Goal: Task Accomplishment & Management: Complete application form

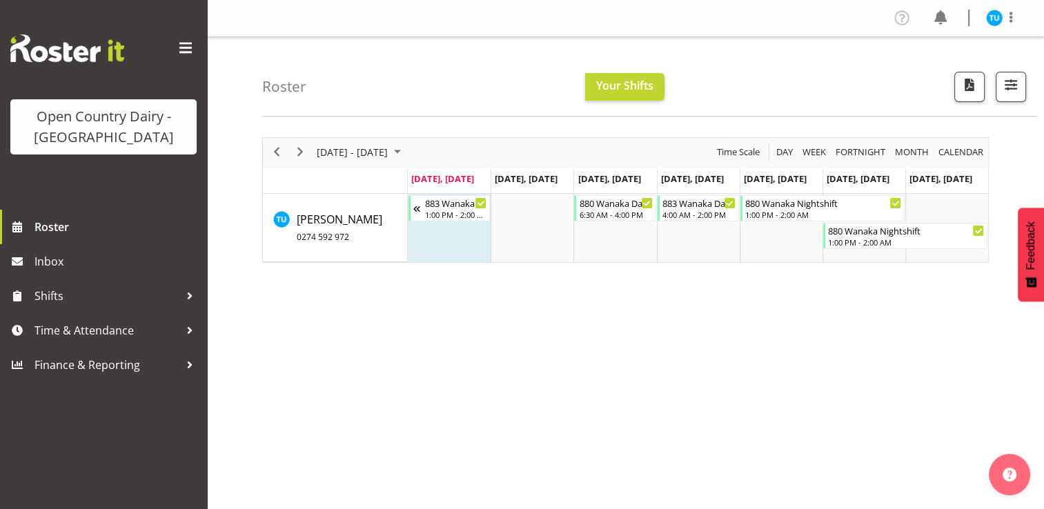
click at [548, 87] on button "Later" at bounding box center [551, 89] width 62 height 34
click at [101, 324] on span "Time & Attendance" at bounding box center [106, 330] width 145 height 21
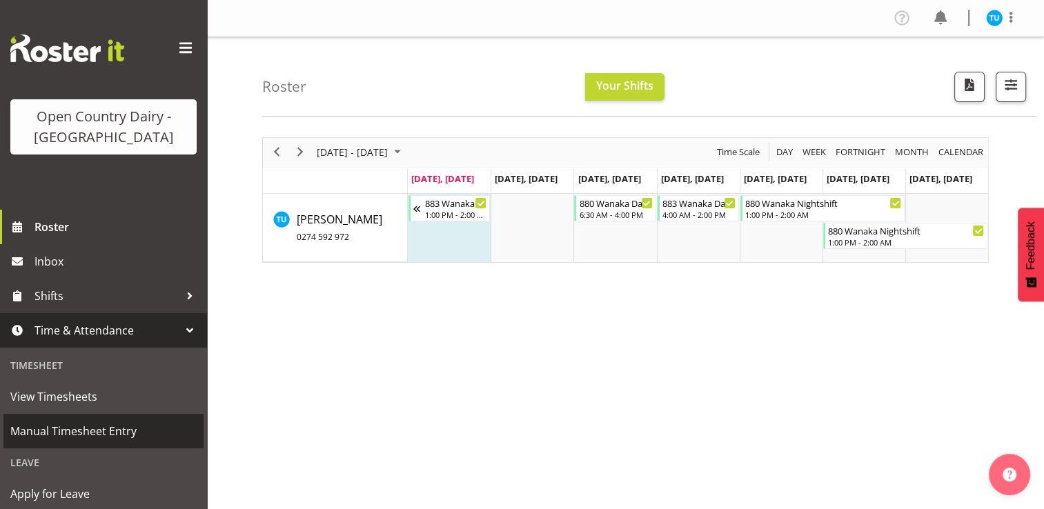
click at [82, 435] on span "Manual Timesheet Entry" at bounding box center [103, 431] width 186 height 21
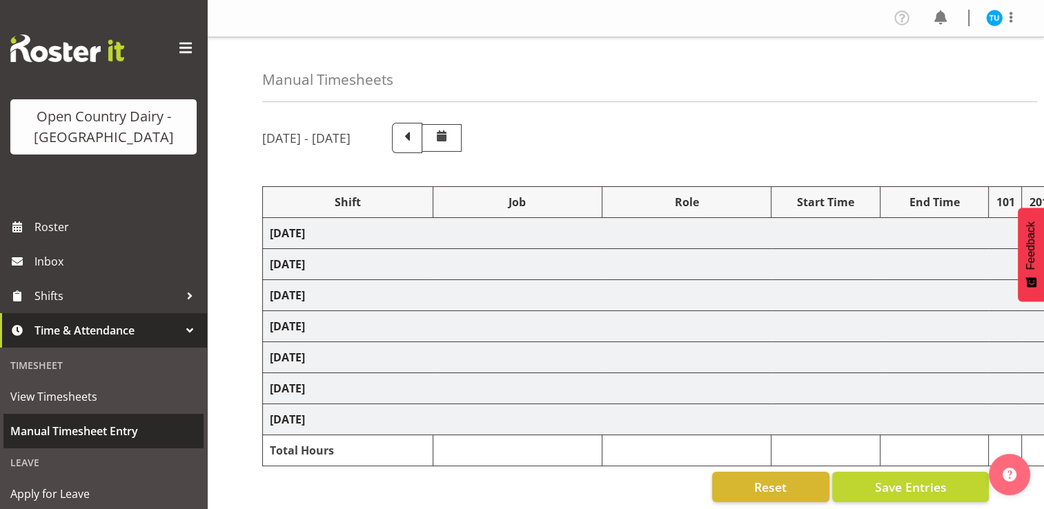
select select "59704"
select select "82155"
select select "10670"
select select "81164"
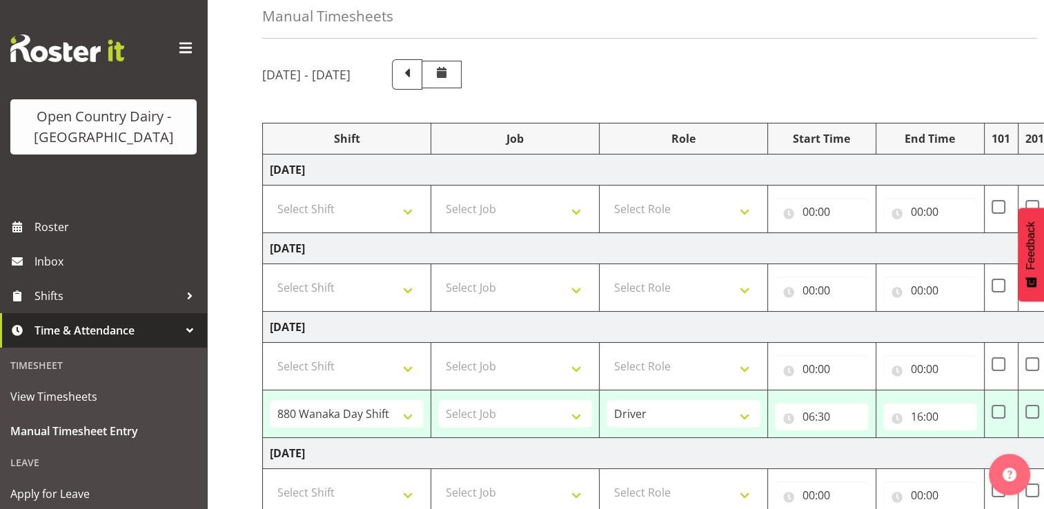
scroll to position [55, 0]
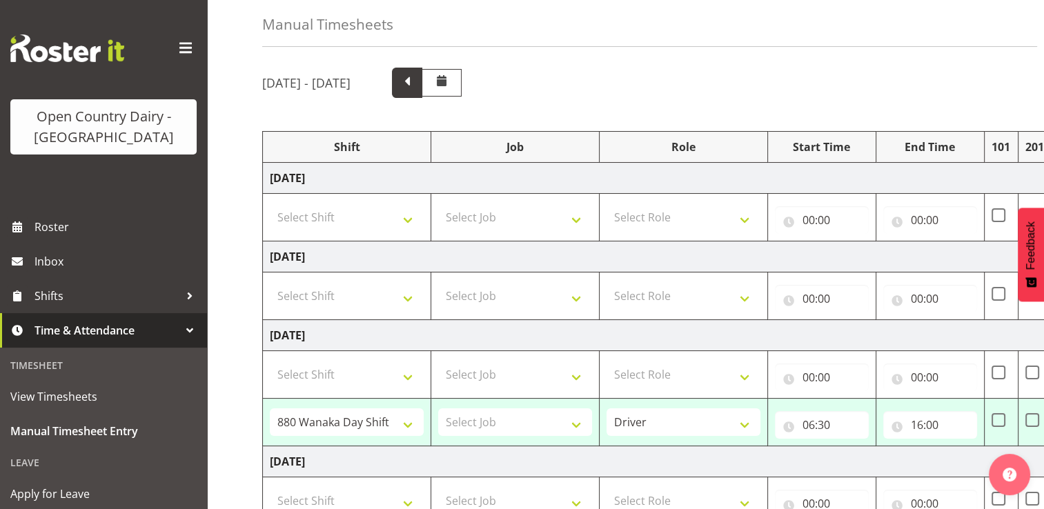
click at [416, 75] on span at bounding box center [407, 81] width 18 height 18
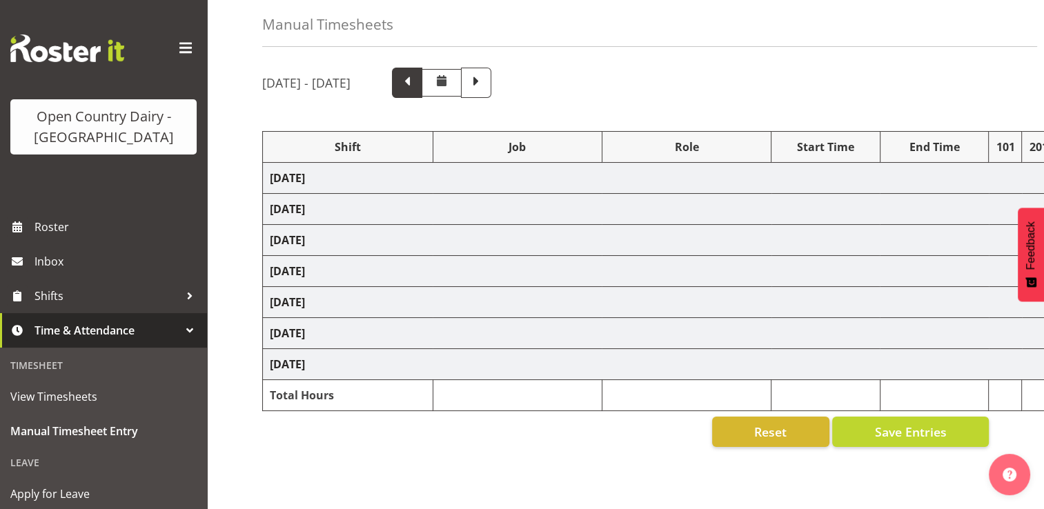
select select "59704"
select select "82156"
select select "81164"
select select "82156"
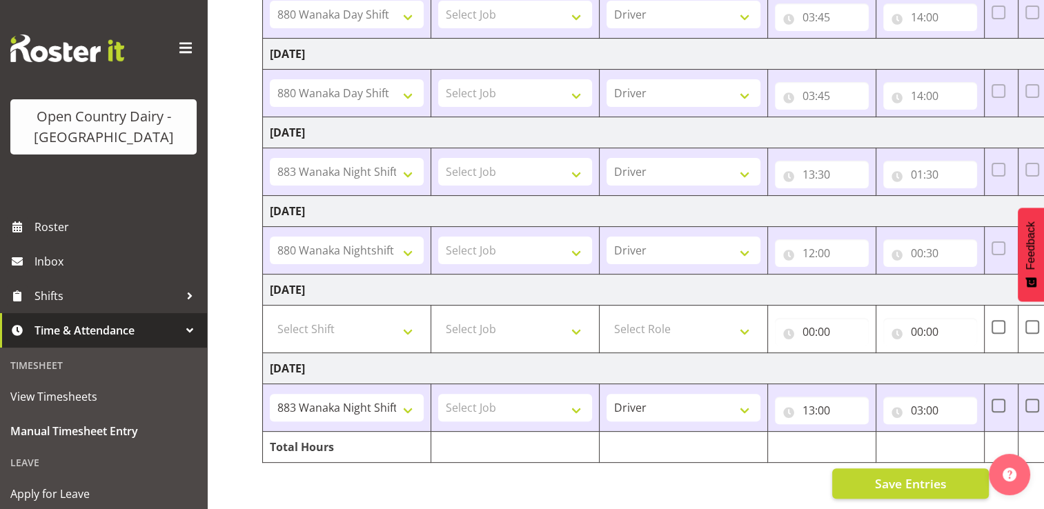
scroll to position [344, 0]
click at [816, 398] on input "13:00" at bounding box center [822, 411] width 94 height 28
click at [867, 441] on select "00 01 02 03 04 05 06 07 08 09 10 11 12 13 14 15 16 17 18 19 20 21 22 23" at bounding box center [868, 447] width 31 height 28
select select "11"
click at [853, 433] on select "00 01 02 03 04 05 06 07 08 09 10 11 12 13 14 15 16 17 18 19 20 21 22 23" at bounding box center [868, 447] width 31 height 28
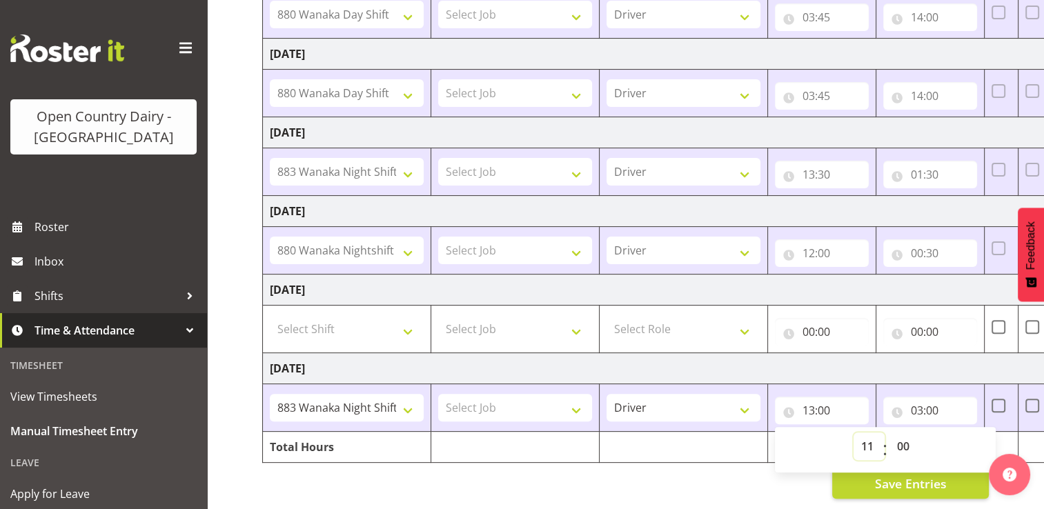
type input "11:00"
click at [905, 433] on select "00 01 02 03 04 05 06 07 08 09 10 11 12 13 14 15 16 17 18 19 20 21 22 23 24 25 2…" at bounding box center [904, 447] width 31 height 28
select select "30"
click at [889, 433] on select "00 01 02 03 04 05 06 07 08 09 10 11 12 13 14 15 16 17 18 19 20 21 22 23 24 25 2…" at bounding box center [904, 447] width 31 height 28
type input "11:30"
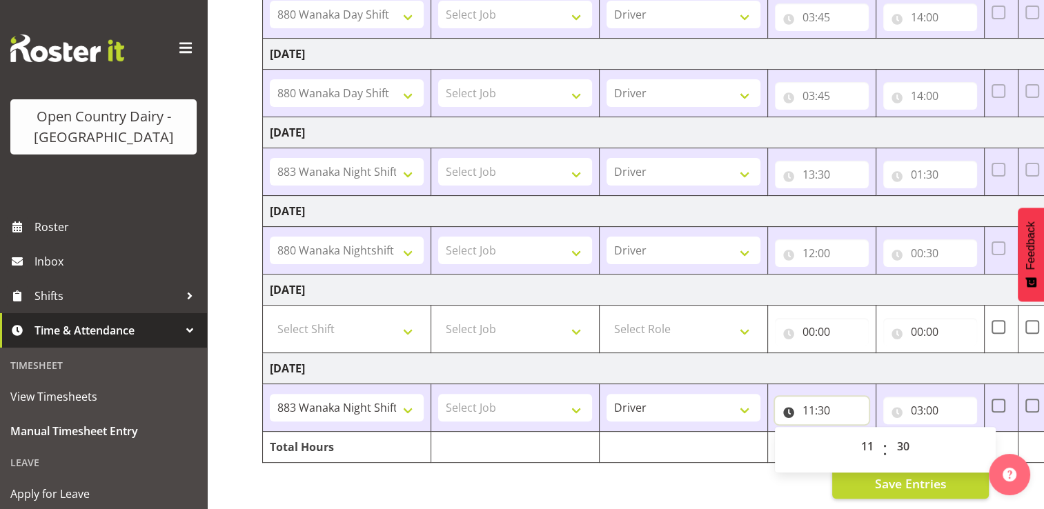
click at [840, 402] on input "11:30" at bounding box center [822, 411] width 94 height 28
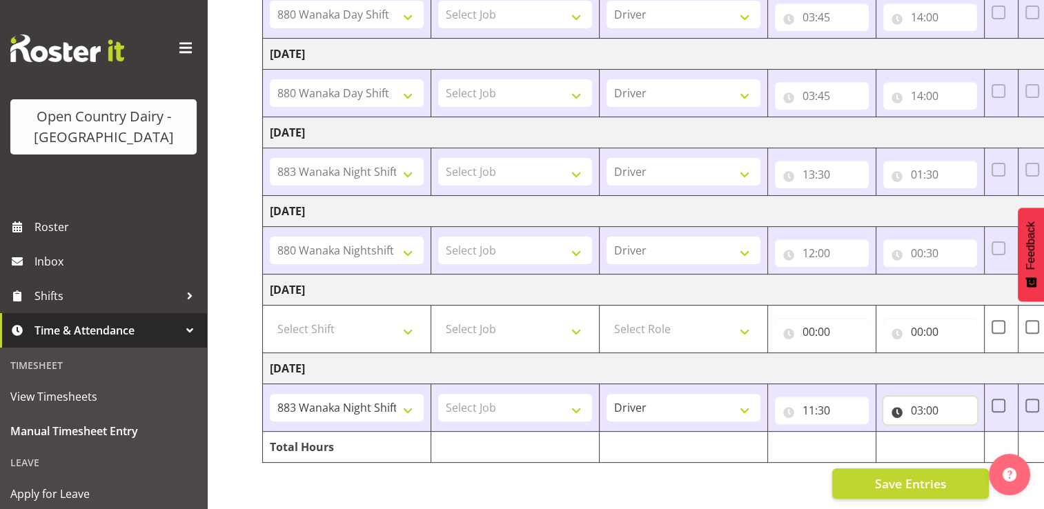
click at [940, 398] on input "03:00" at bounding box center [930, 411] width 94 height 28
click at [982, 435] on select "00 01 02 03 04 05 06 07 08 09 10 11 12 13 14 15 16 17 18 19 20 21 22 23" at bounding box center [977, 447] width 31 height 28
select select "11"
click at [962, 433] on select "00 01 02 03 04 05 06 07 08 09 10 11 12 13 14 15 16 17 18 19 20 21 22 23" at bounding box center [977, 447] width 31 height 28
type input "11:00"
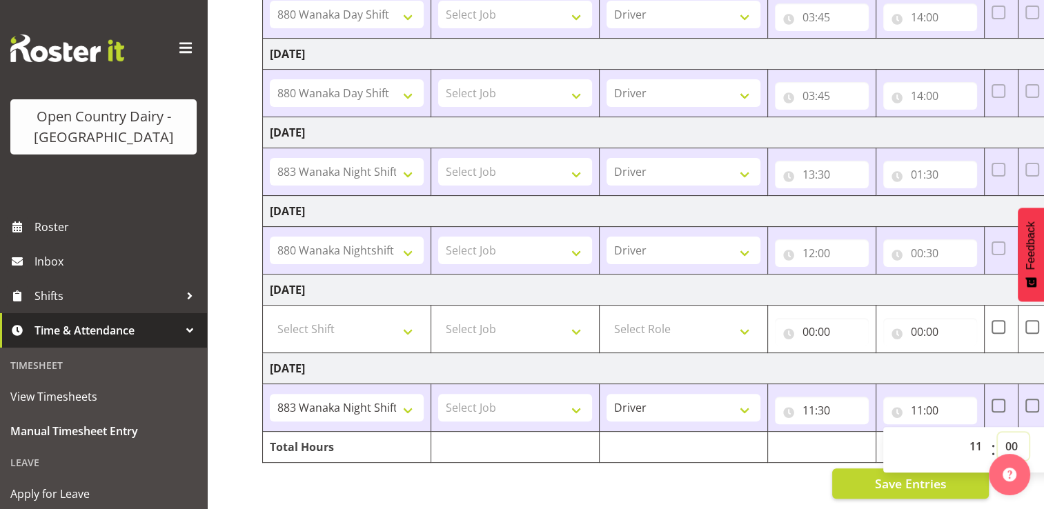
click at [1016, 436] on select "00 01 02 03 04 05 06 07 08 09 10 11 12 13 14 15 16 17 18 19 20 21 22 23 24 25 2…" at bounding box center [1013, 447] width 31 height 28
select select "30"
click at [998, 433] on select "00 01 02 03 04 05 06 07 08 09 10 11 12 13 14 15 16 17 18 19 20 21 22 23 24 25 2…" at bounding box center [1013, 447] width 31 height 28
type input "11:30"
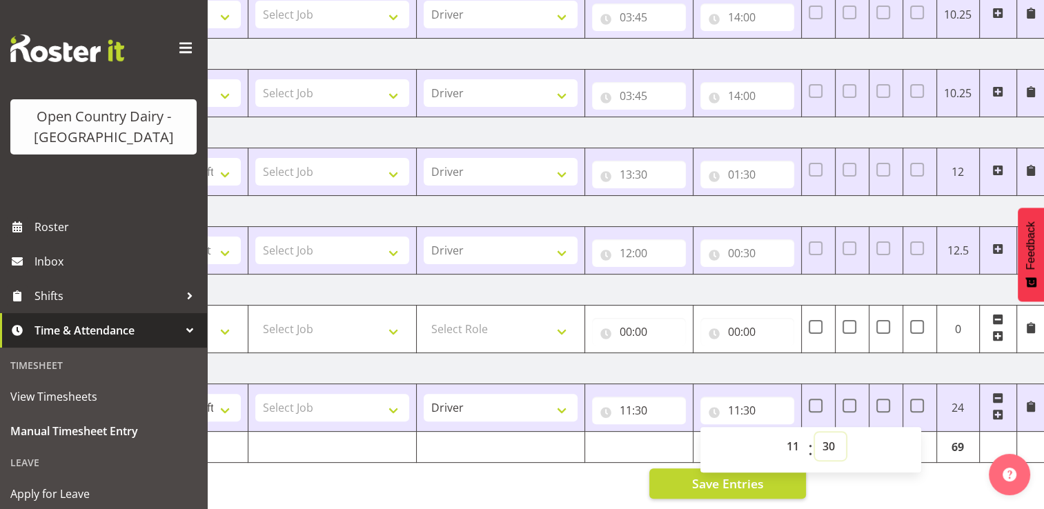
scroll to position [0, 184]
click at [762, 403] on input "11:30" at bounding box center [746, 411] width 94 height 28
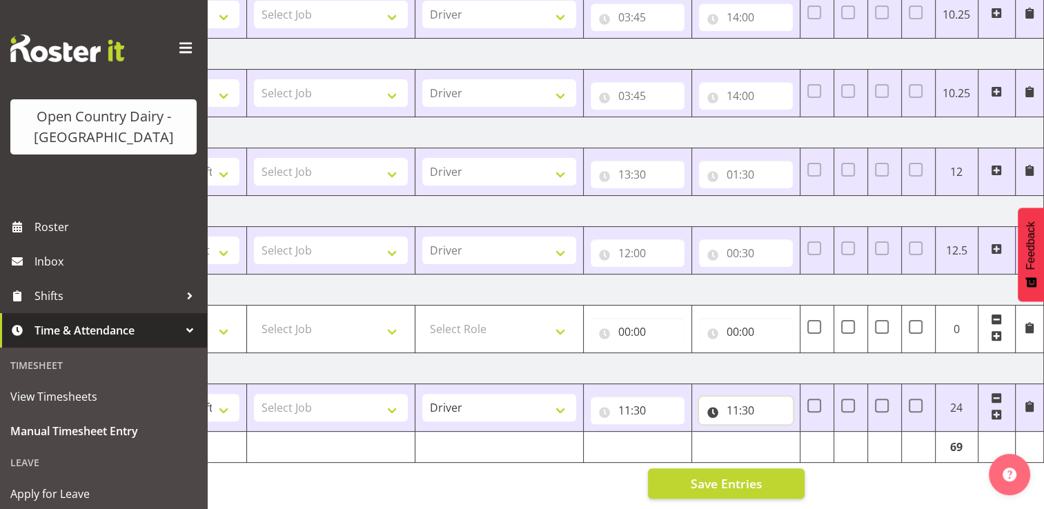
click at [713, 401] on input "11:30" at bounding box center [746, 411] width 94 height 28
click at [729, 401] on input "11:30" at bounding box center [746, 411] width 94 height 28
click at [732, 406] on input "11:30" at bounding box center [746, 411] width 94 height 28
click at [793, 436] on select "00 01 02 03 04 05 06 07 08 09 10 11 12 13 14 15 16 17 18 19 20 21 22 23" at bounding box center [793, 447] width 31 height 28
select select "23"
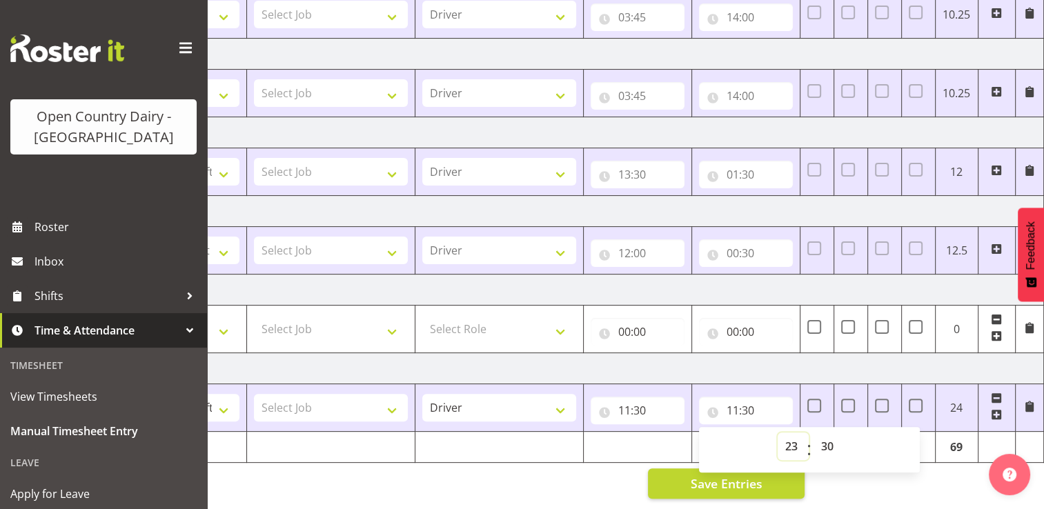
click at [778, 433] on select "00 01 02 03 04 05 06 07 08 09 10 11 12 13 14 15 16 17 18 19 20 21 22 23" at bounding box center [793, 447] width 31 height 28
type input "23:30"
click at [756, 399] on input "23:30" at bounding box center [746, 411] width 94 height 28
click at [604, 405] on input "11:30" at bounding box center [638, 411] width 94 height 28
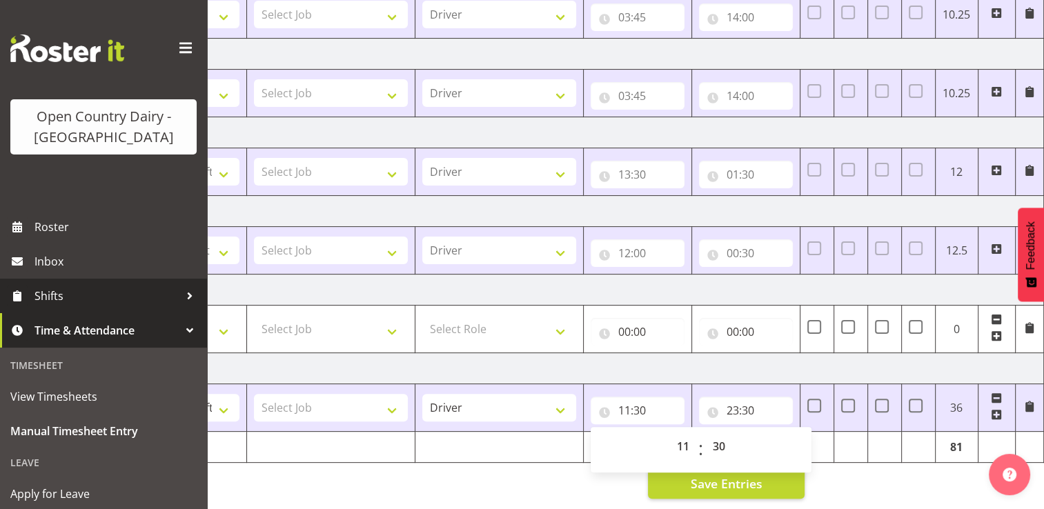
click at [62, 294] on span "Shifts" at bounding box center [106, 296] width 145 height 21
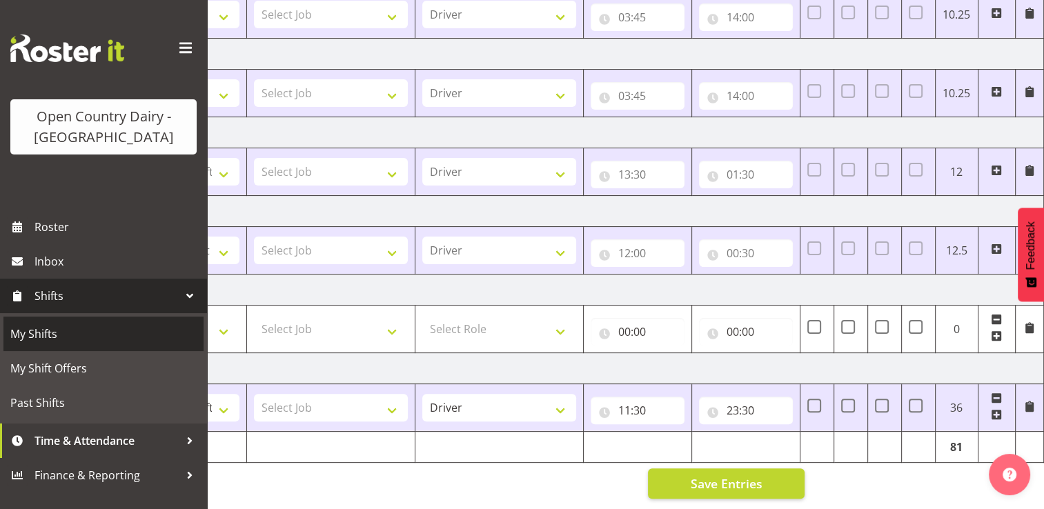
click at [47, 335] on span "My Shifts" at bounding box center [103, 334] width 186 height 21
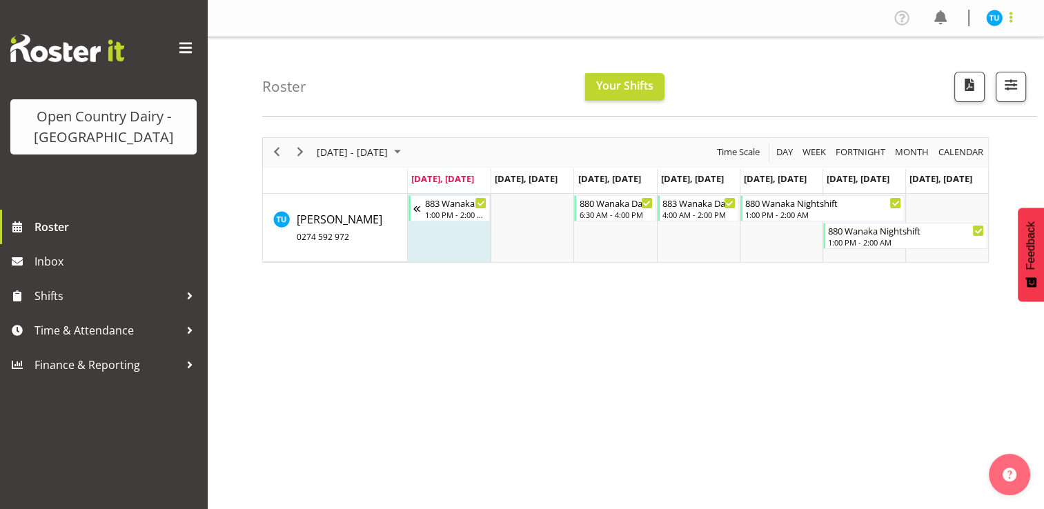
click at [1009, 18] on span at bounding box center [1010, 17] width 17 height 17
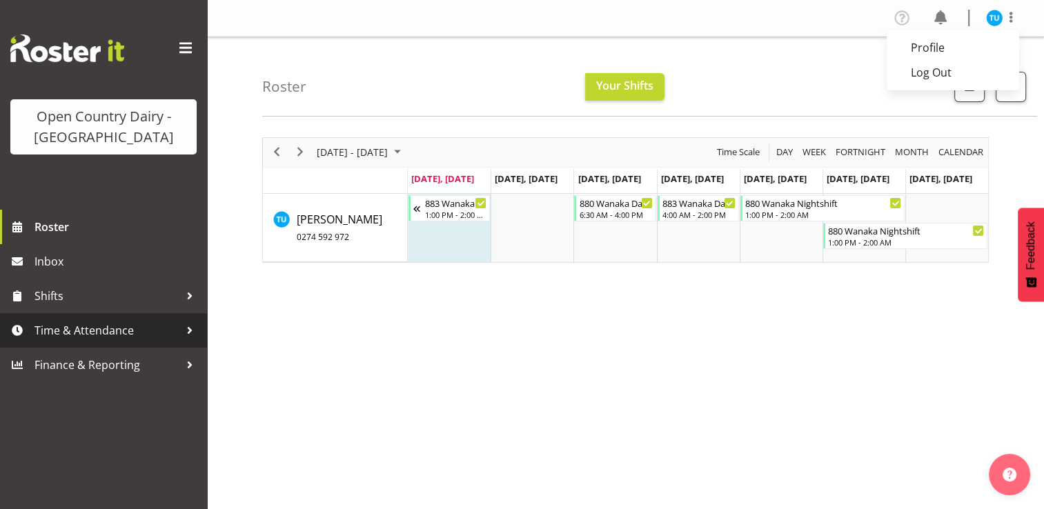
click at [90, 337] on span "Time & Attendance" at bounding box center [106, 330] width 145 height 21
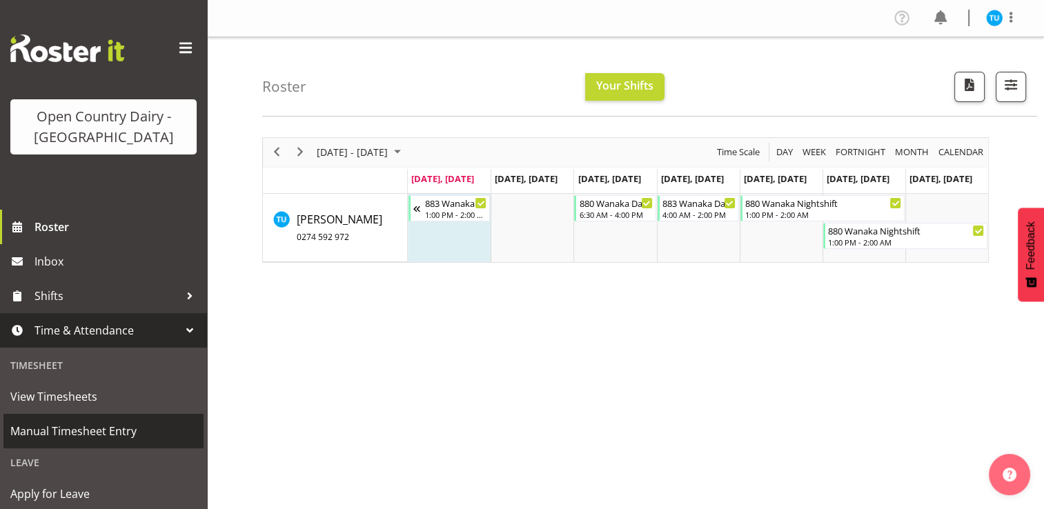
click at [103, 441] on span "Manual Timesheet Entry" at bounding box center [103, 431] width 186 height 21
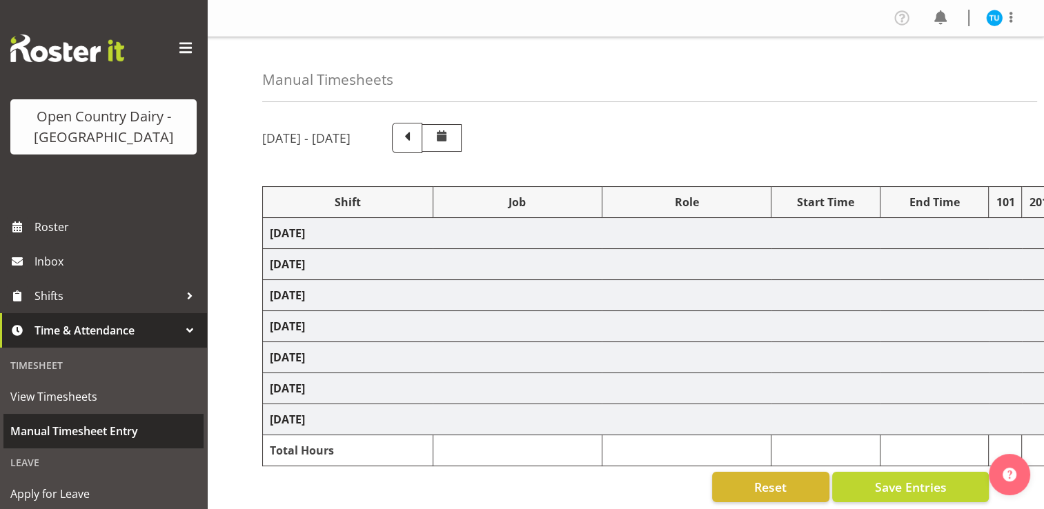
select select "59704"
select select "82155"
select select "10670"
select select "81164"
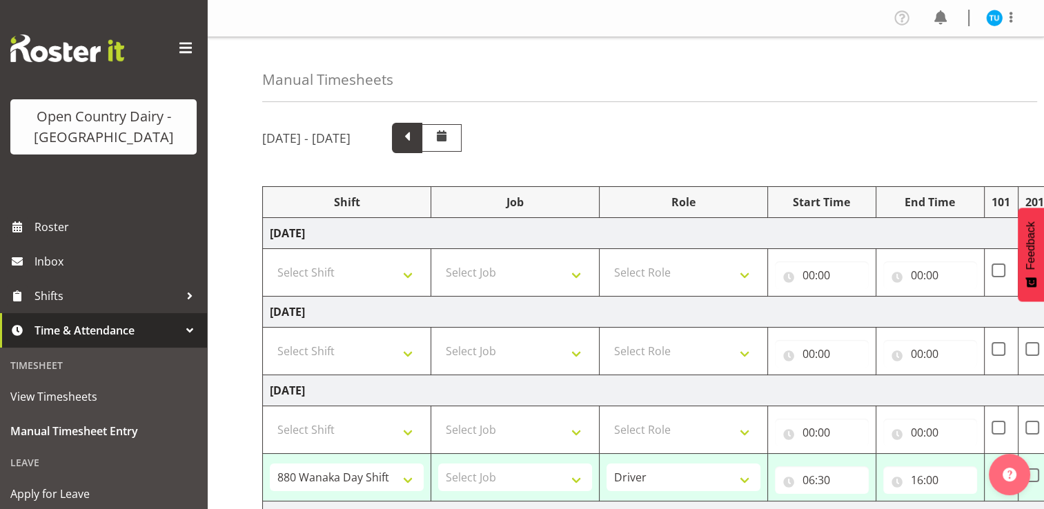
click at [422, 141] on span at bounding box center [407, 138] width 30 height 30
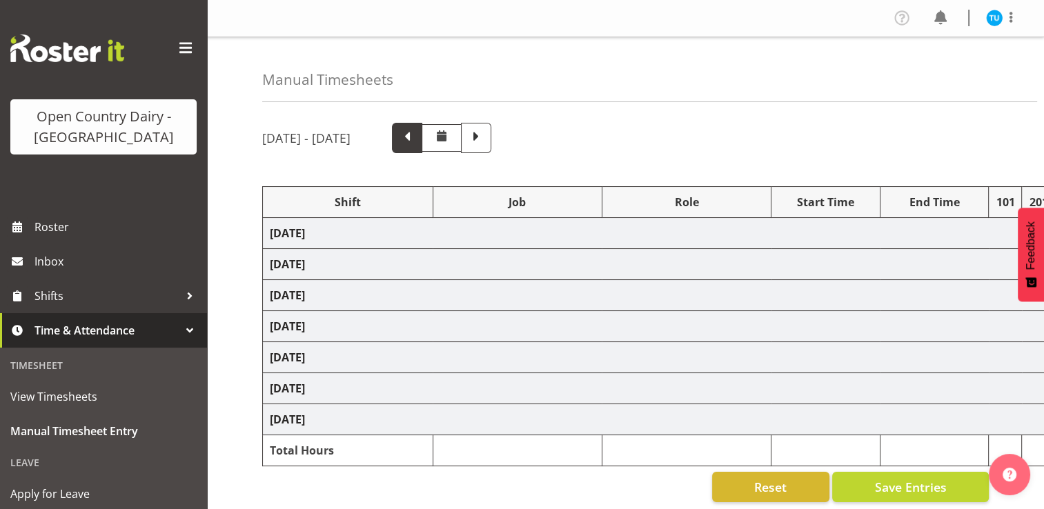
select select "59704"
select select "82156"
select select "81164"
select select "82156"
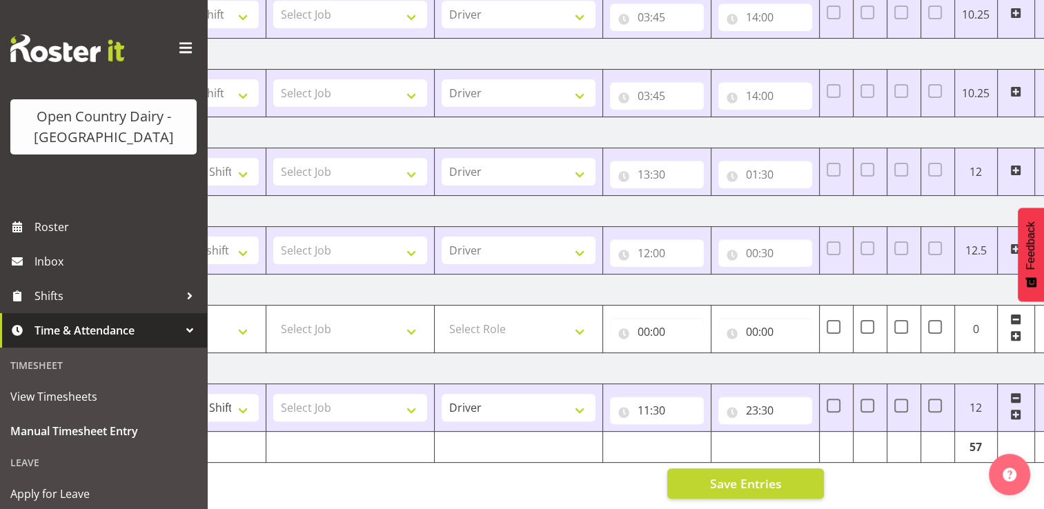
scroll to position [0, 166]
click at [902, 399] on span at bounding box center [900, 406] width 14 height 14
click at [902, 402] on input "checkbox" at bounding box center [897, 406] width 9 height 9
checkbox input "true"
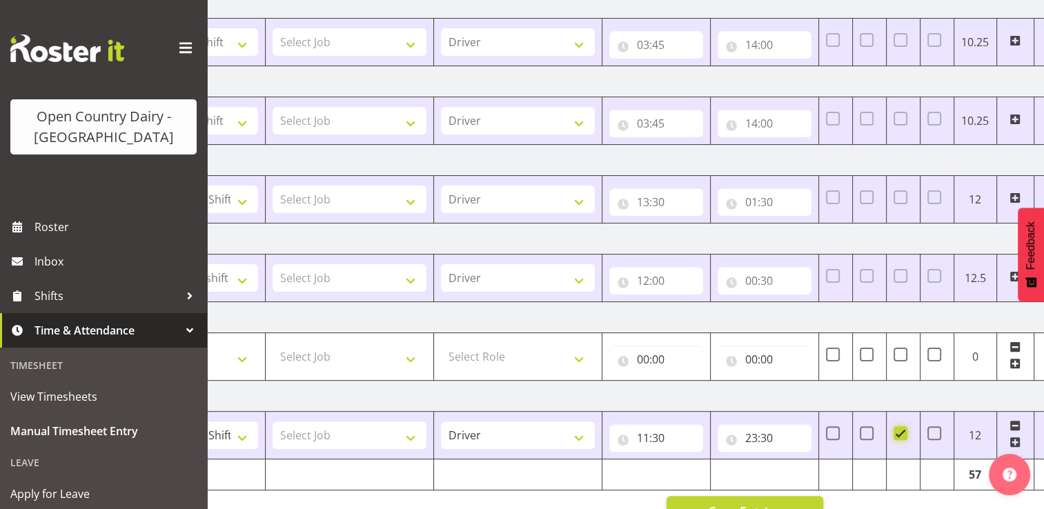
scroll to position [344, 0]
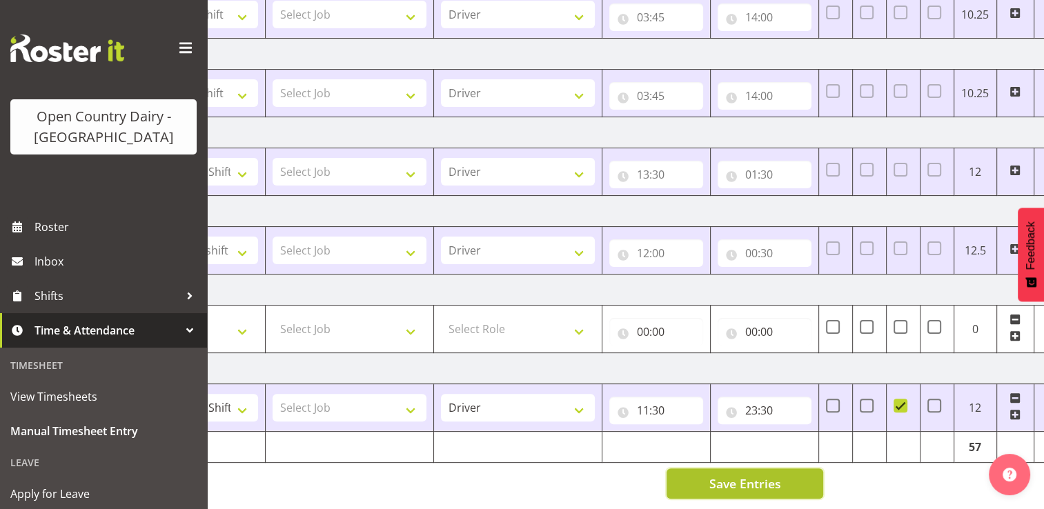
click at [794, 477] on button "Save Entries" at bounding box center [744, 483] width 157 height 30
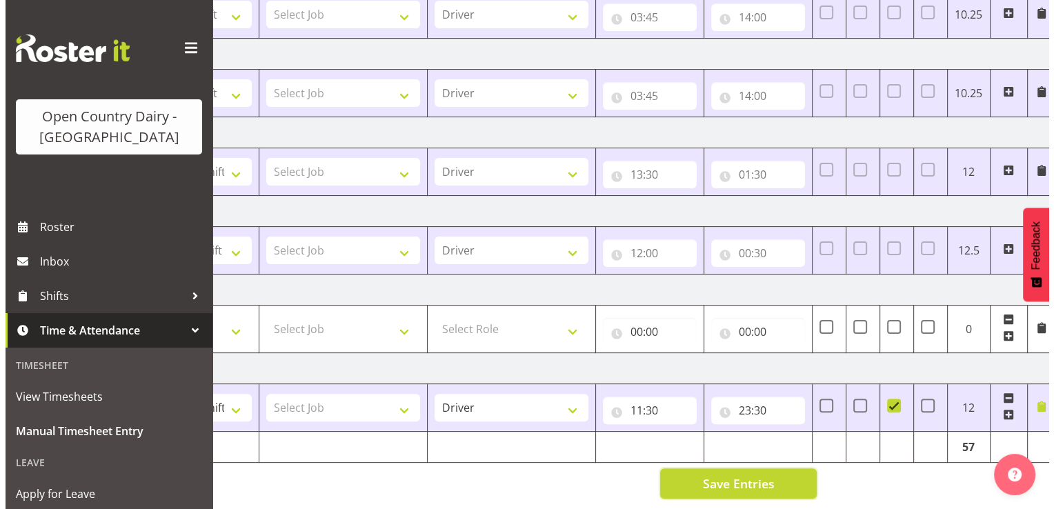
scroll to position [0, 184]
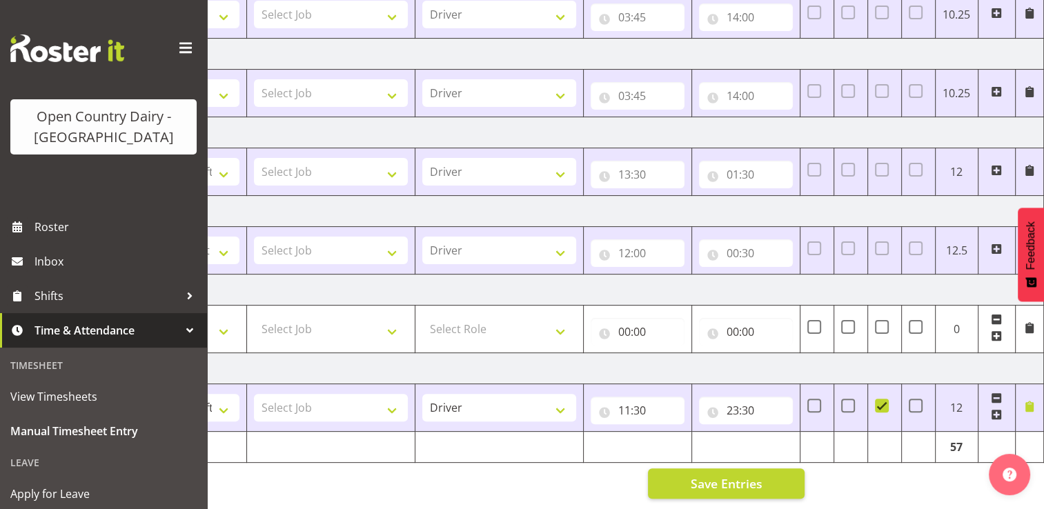
click at [1029, 401] on span at bounding box center [1029, 406] width 11 height 11
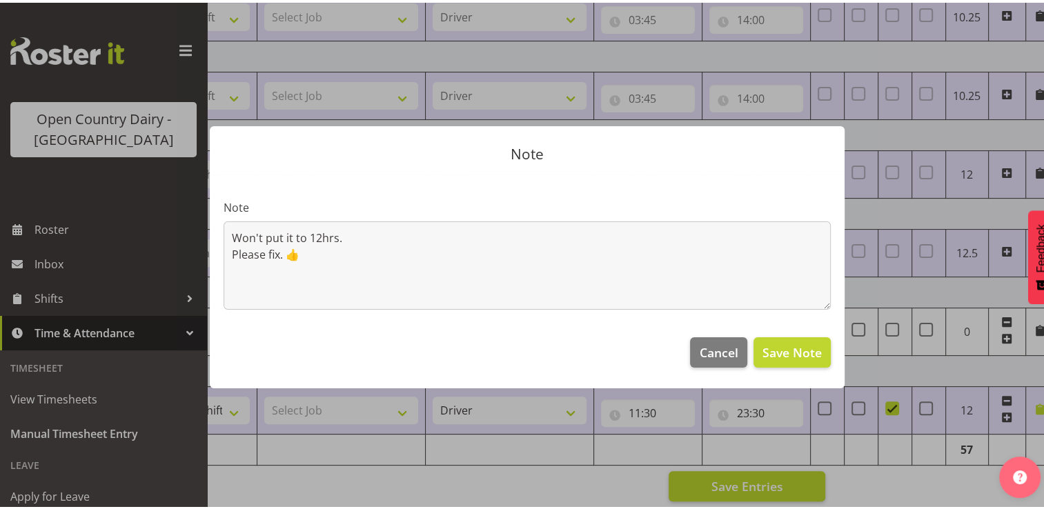
scroll to position [0, 174]
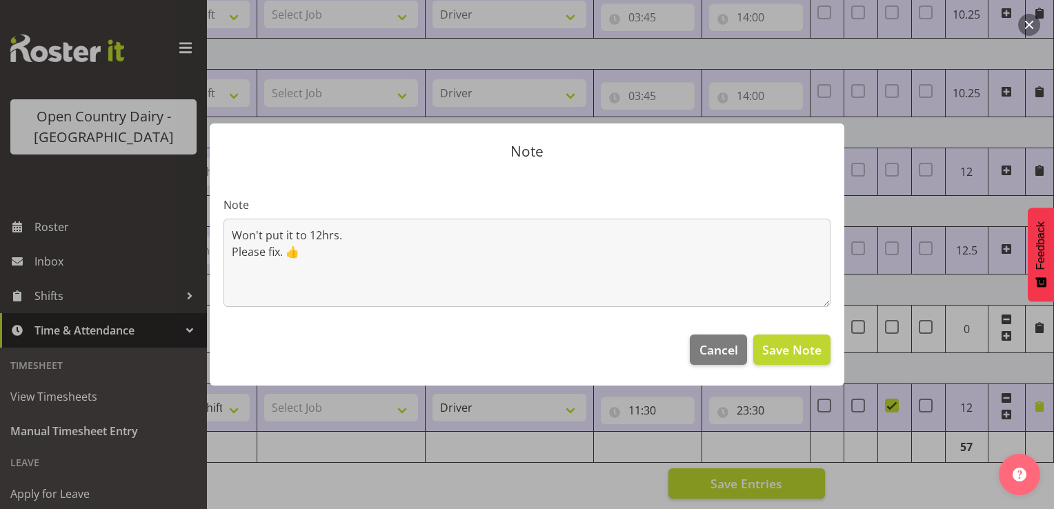
click at [913, 490] on div at bounding box center [527, 254] width 1054 height 509
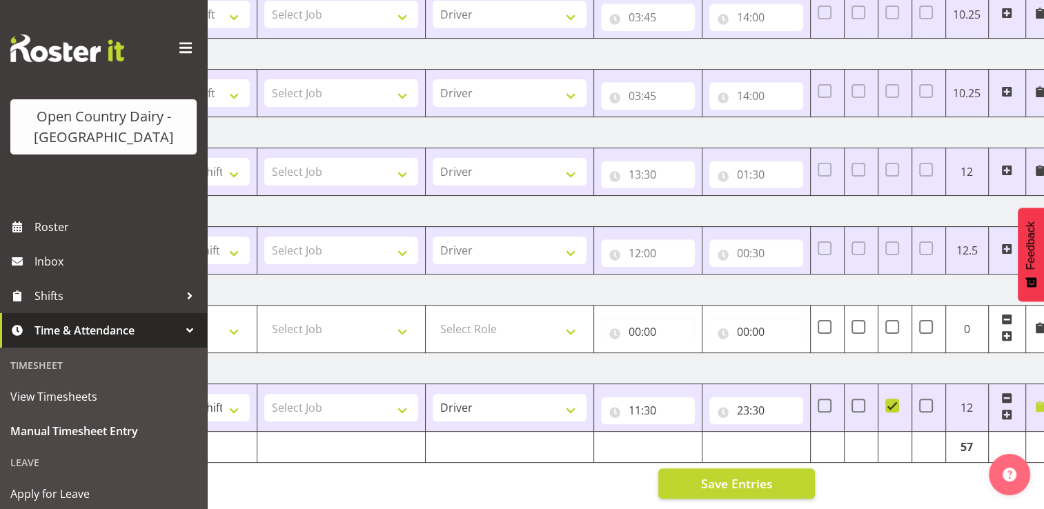
drag, startPoint x: 1018, startPoint y: 0, endPoint x: 876, endPoint y: 482, distance: 502.3
click at [876, 482] on div "Manual Timesheets September 22nd - September 28th 2025 Shift Job Role Start Tim…" at bounding box center [625, 105] width 837 height 809
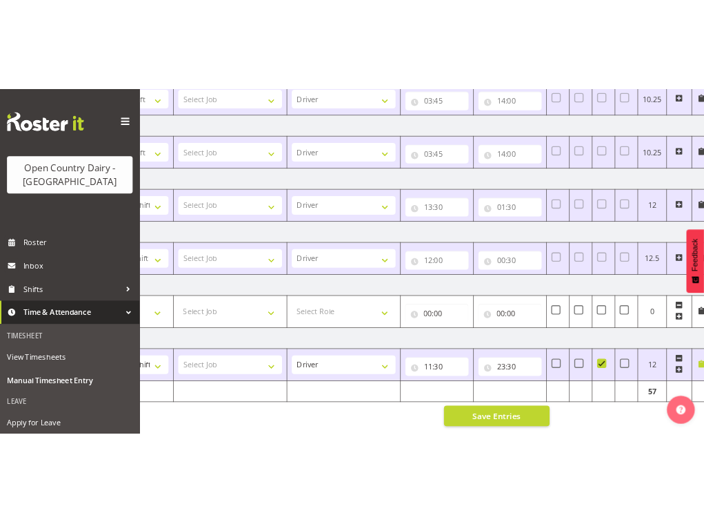
scroll to position [332, 0]
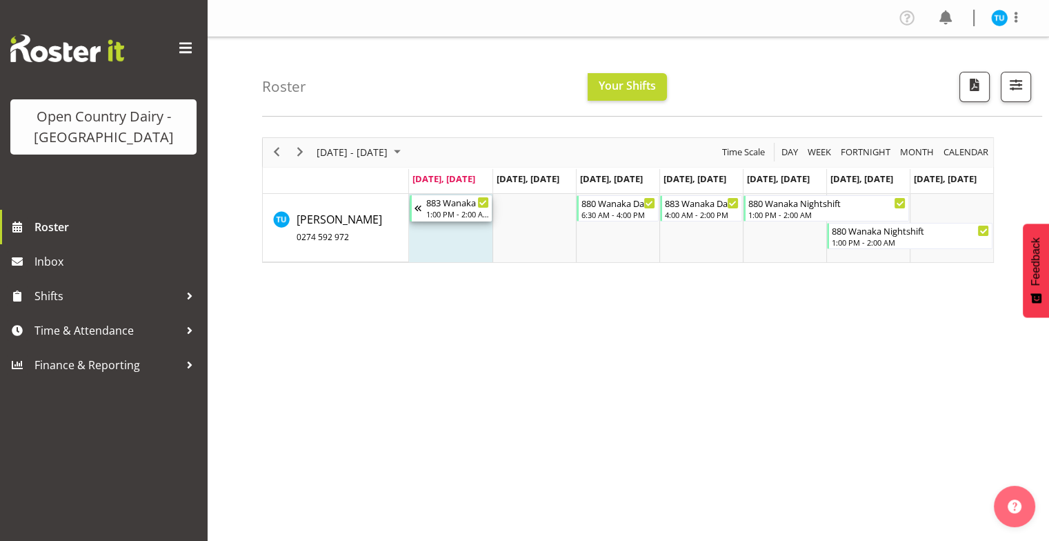
click at [418, 208] on div "Timeline Week of September 29, 2025" at bounding box center [421, 208] width 12 height 26
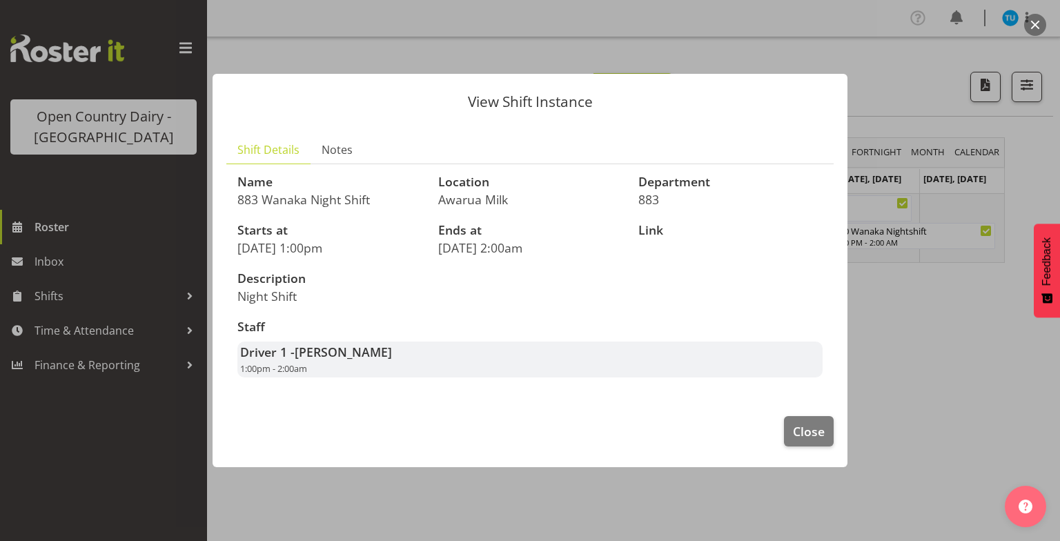
click at [494, 245] on p "[DATE] 2:00am" at bounding box center [530, 247] width 184 height 15
click at [704, 435] on span "Close" at bounding box center [809, 431] width 32 height 18
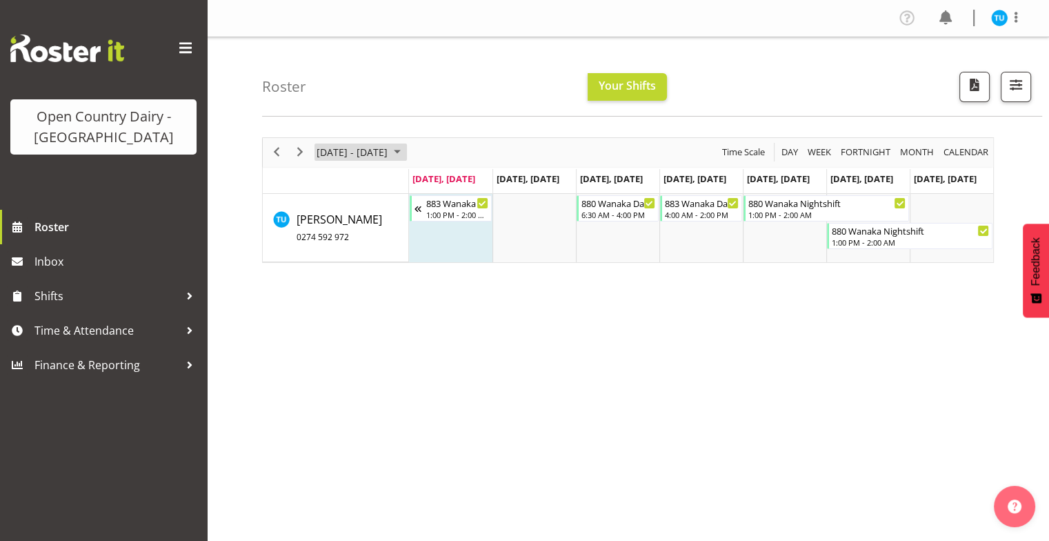
click at [406, 150] on span "September 2025" at bounding box center [397, 152] width 17 height 17
click at [640, 375] on div "Sep 29 - Oct 05, 2025 Today Day Week Fortnight Month calendar Month Agenda Time…" at bounding box center [655, 403] width 787 height 552
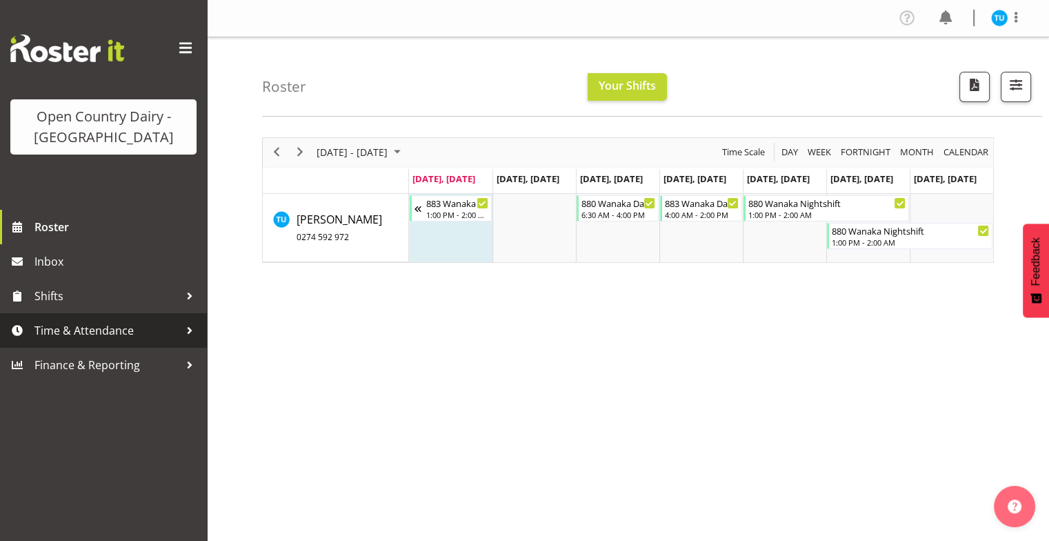
click at [54, 331] on span "Time & Attendance" at bounding box center [106, 330] width 145 height 21
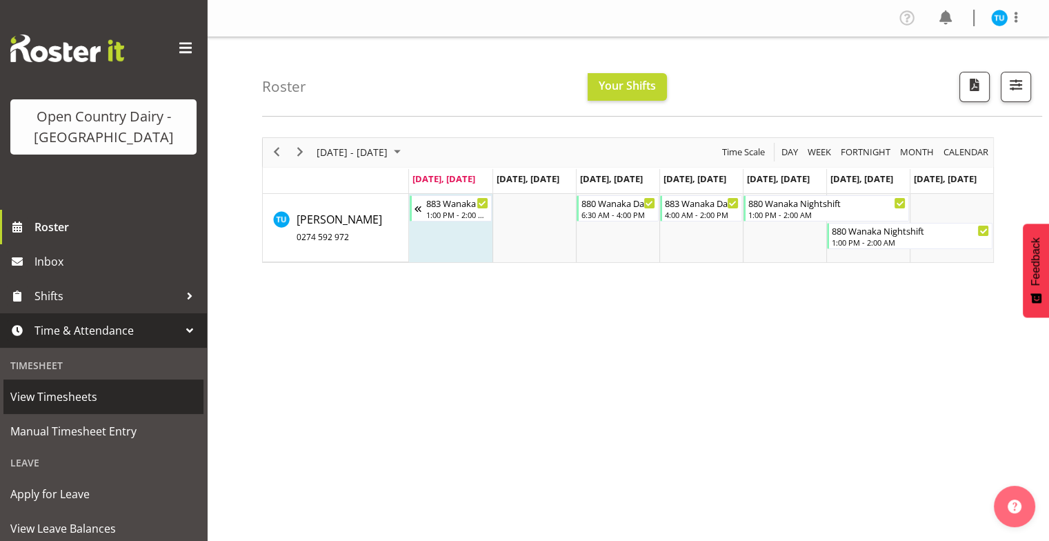
click at [80, 392] on span "View Timesheets" at bounding box center [103, 396] width 186 height 21
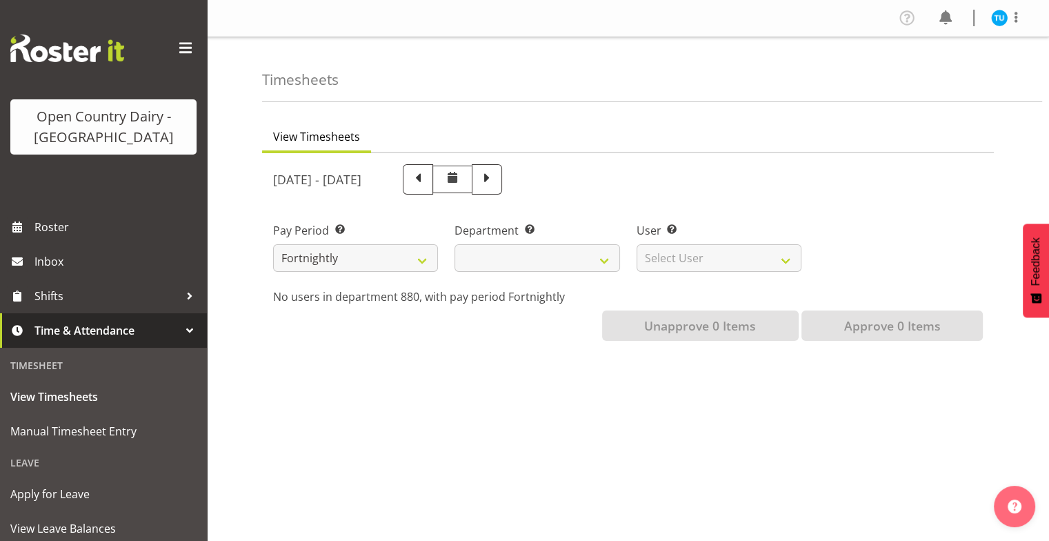
select select
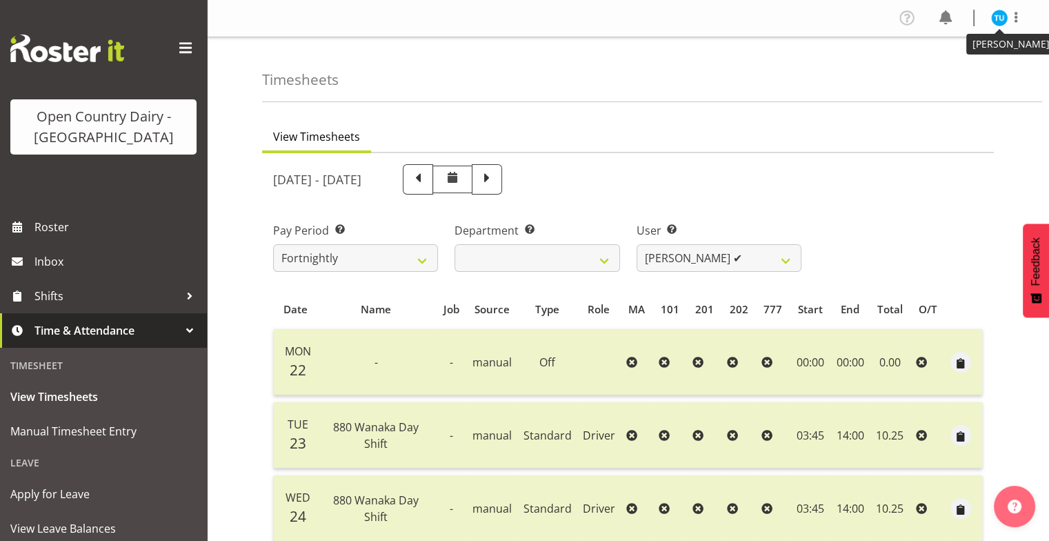
click at [996, 20] on img at bounding box center [999, 18] width 17 height 17
click at [924, 44] on link "Profile" at bounding box center [958, 47] width 132 height 25
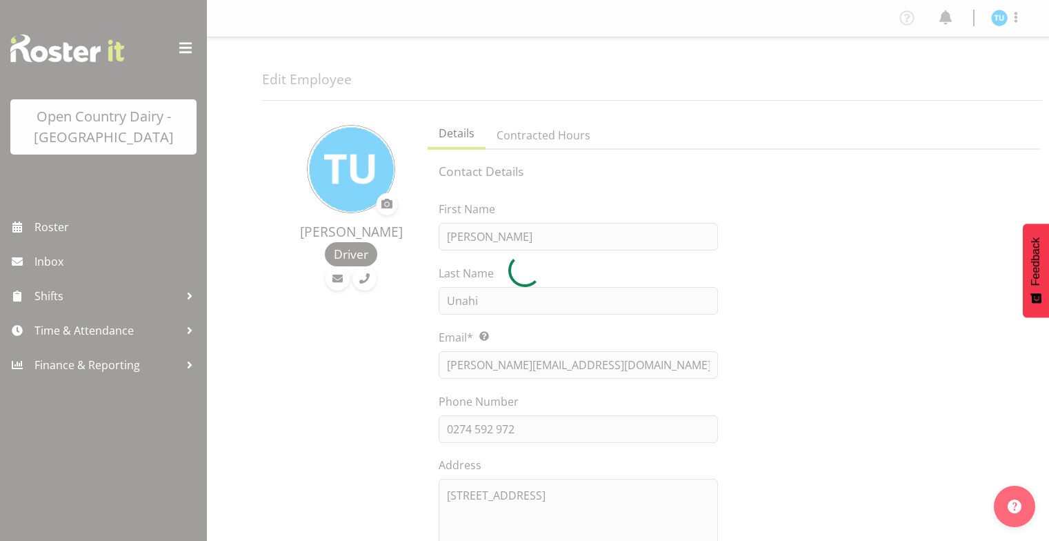
select select "TimelineWeek"
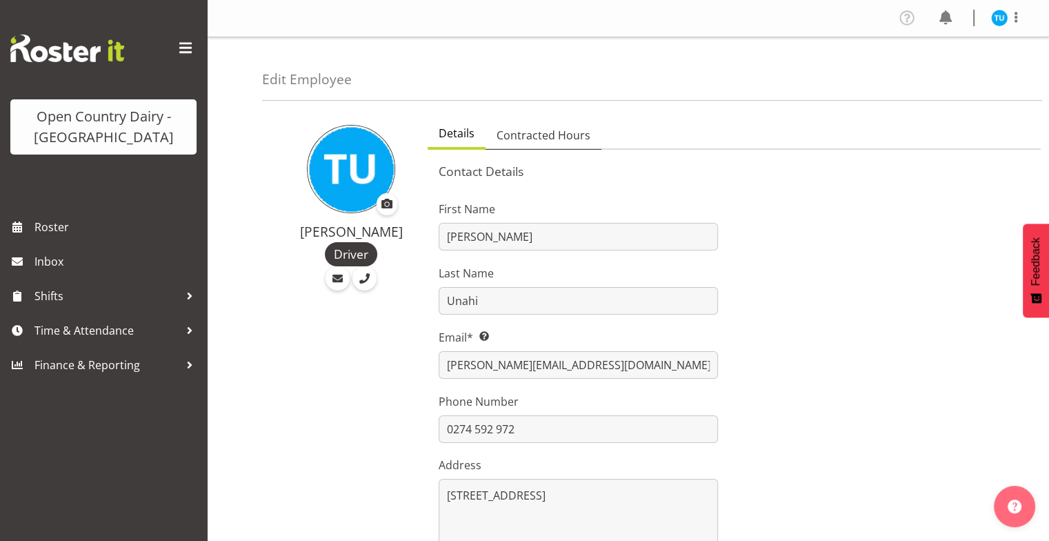
click at [570, 143] on span "Contracted Hours" at bounding box center [544, 135] width 94 height 17
